Goal: Task Accomplishment & Management: Manage account settings

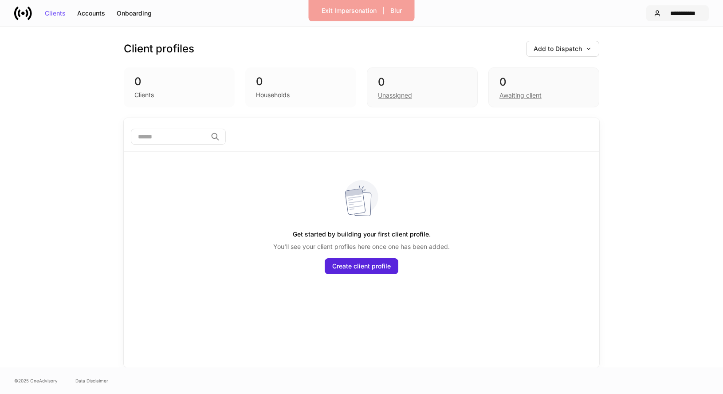
click at [679, 10] on div "**********" at bounding box center [683, 13] width 37 height 6
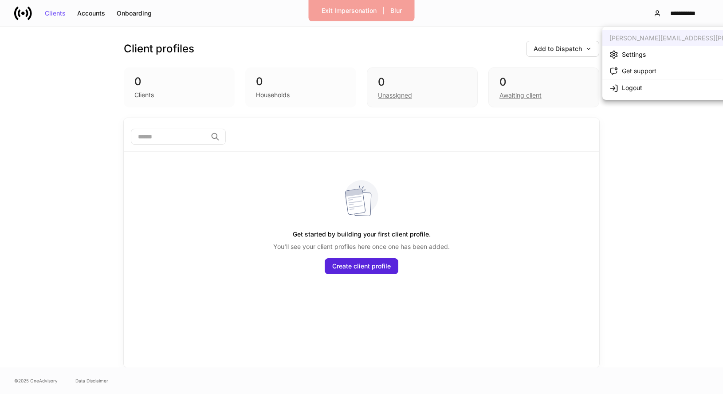
click at [645, 51] on div "Settings" at bounding box center [634, 54] width 24 height 9
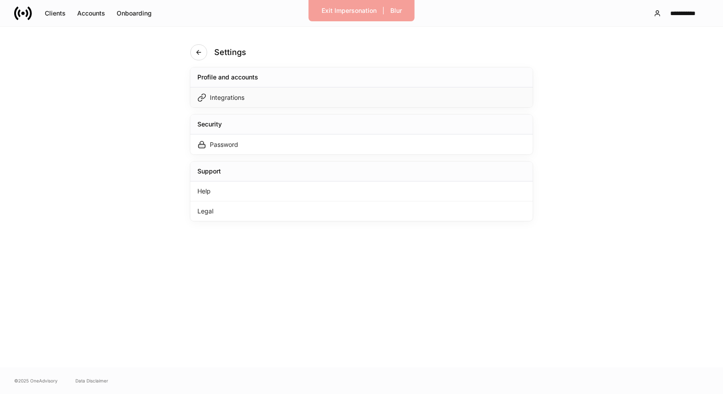
click at [327, 102] on div "Integrations" at bounding box center [361, 97] width 343 height 20
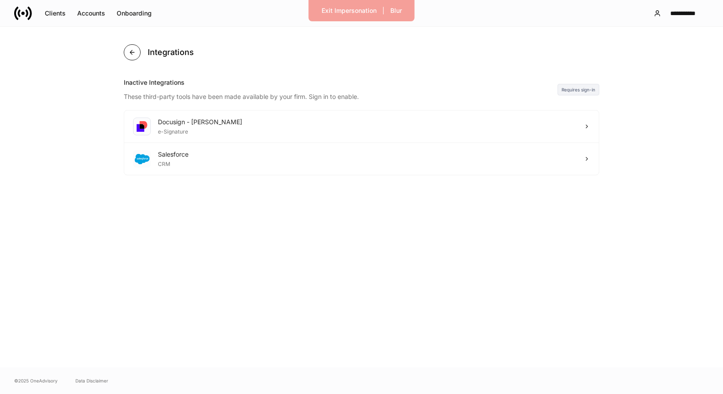
click at [137, 51] on button "button" at bounding box center [132, 52] width 17 height 16
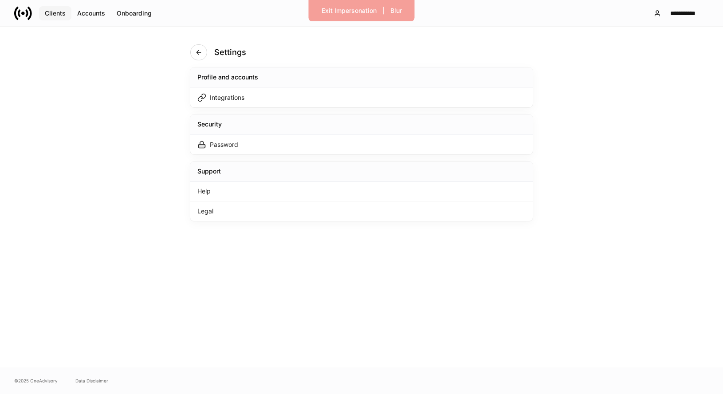
click at [62, 12] on div "Clients" at bounding box center [55, 13] width 21 height 6
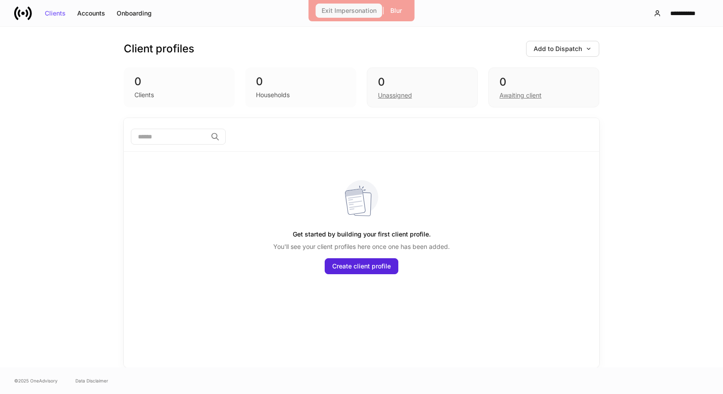
click at [339, 10] on div "Exit Impersonation" at bounding box center [349, 11] width 55 height 6
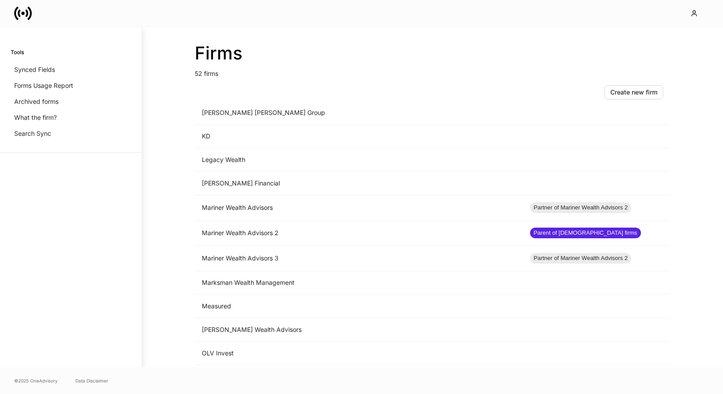
scroll to position [648, 0]
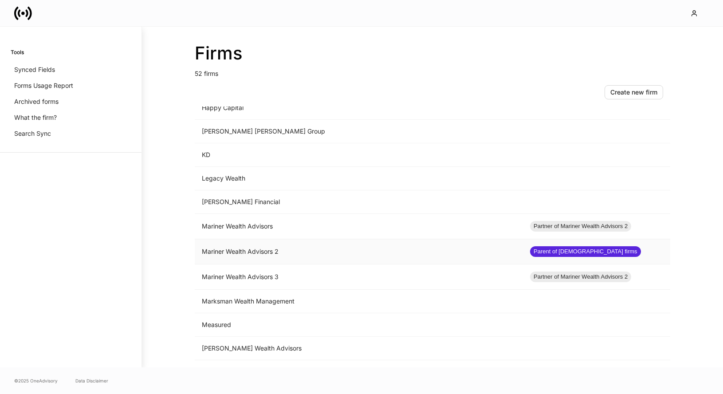
click at [237, 248] on td "Mariner Wealth Advisors 2" at bounding box center [359, 251] width 328 height 25
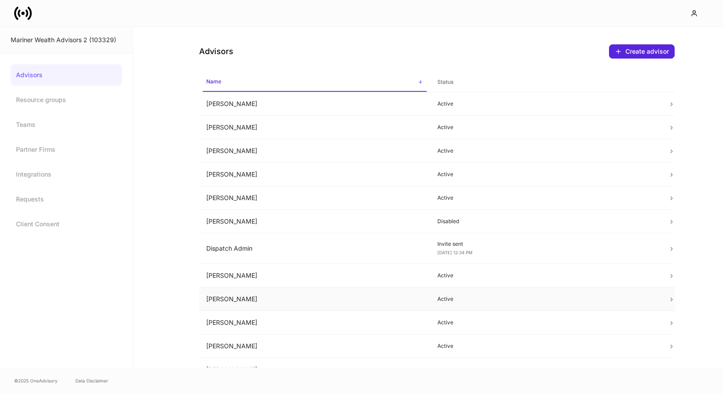
scroll to position [155, 0]
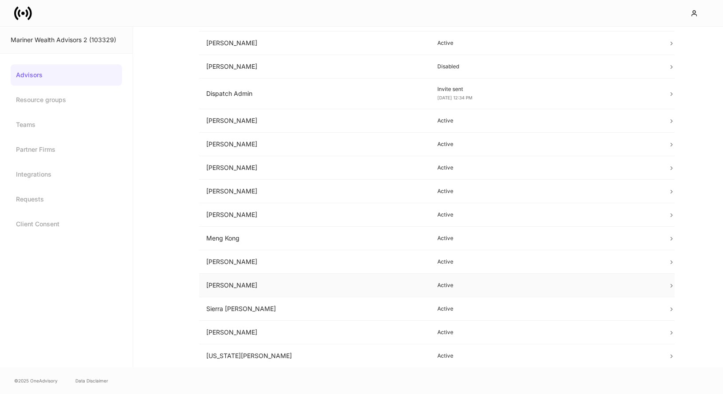
click at [357, 283] on td "Peter Chak" at bounding box center [314, 286] width 231 height 24
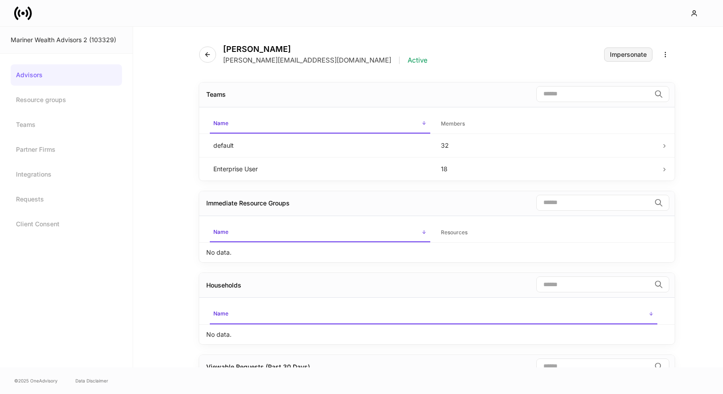
click at [639, 55] on div "Impersonate" at bounding box center [628, 54] width 37 height 6
